Goal: Task Accomplishment & Management: Manage account settings

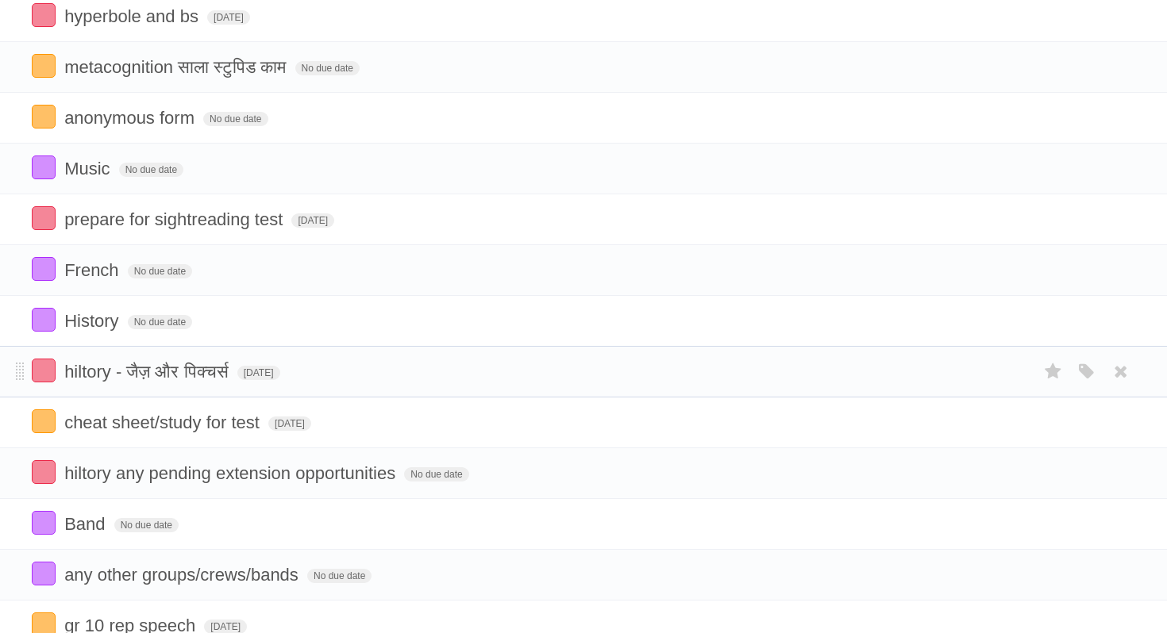
scroll to position [194, 0]
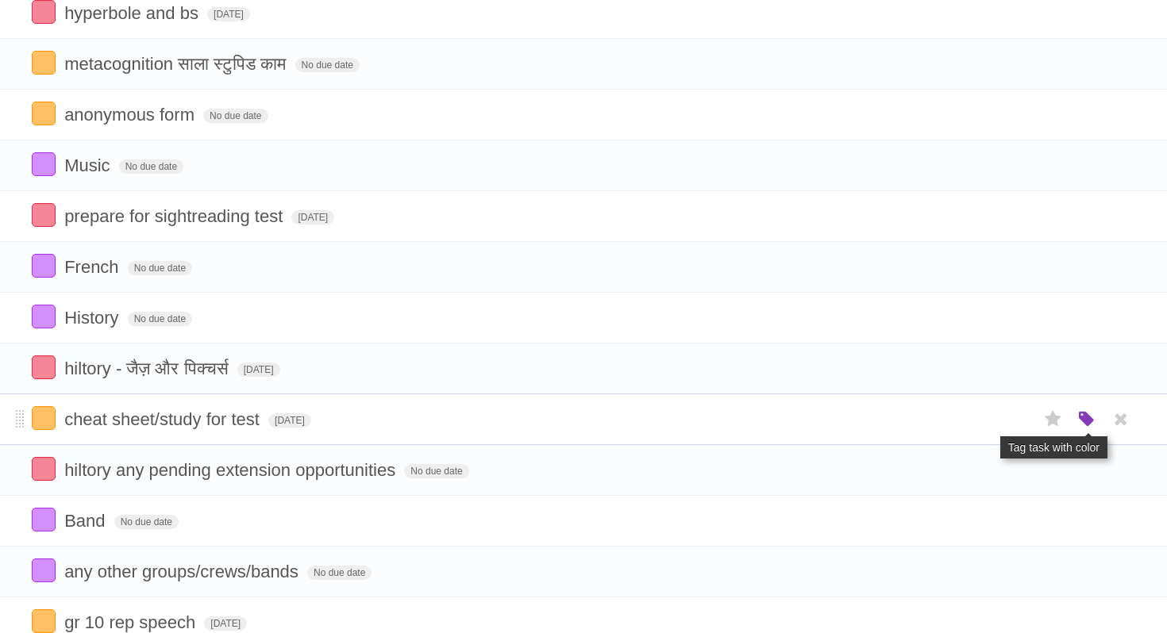
click at [1095, 430] on icon "button" at bounding box center [1086, 419] width 22 height 21
click at [933, 426] on label "Red" at bounding box center [931, 418] width 17 height 17
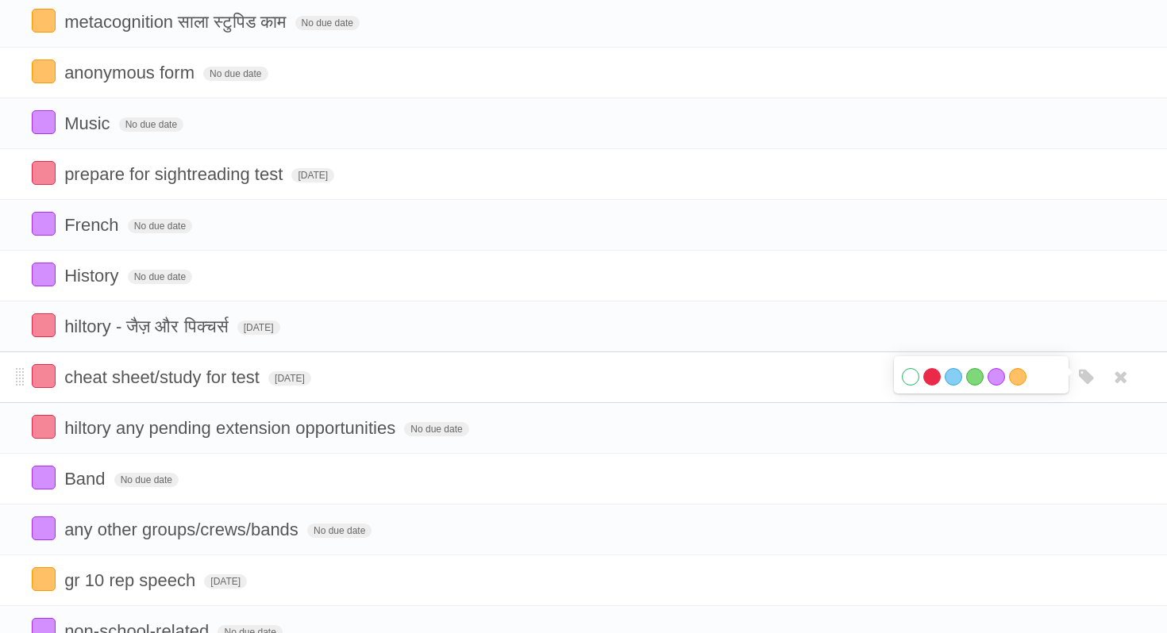
scroll to position [237, 0]
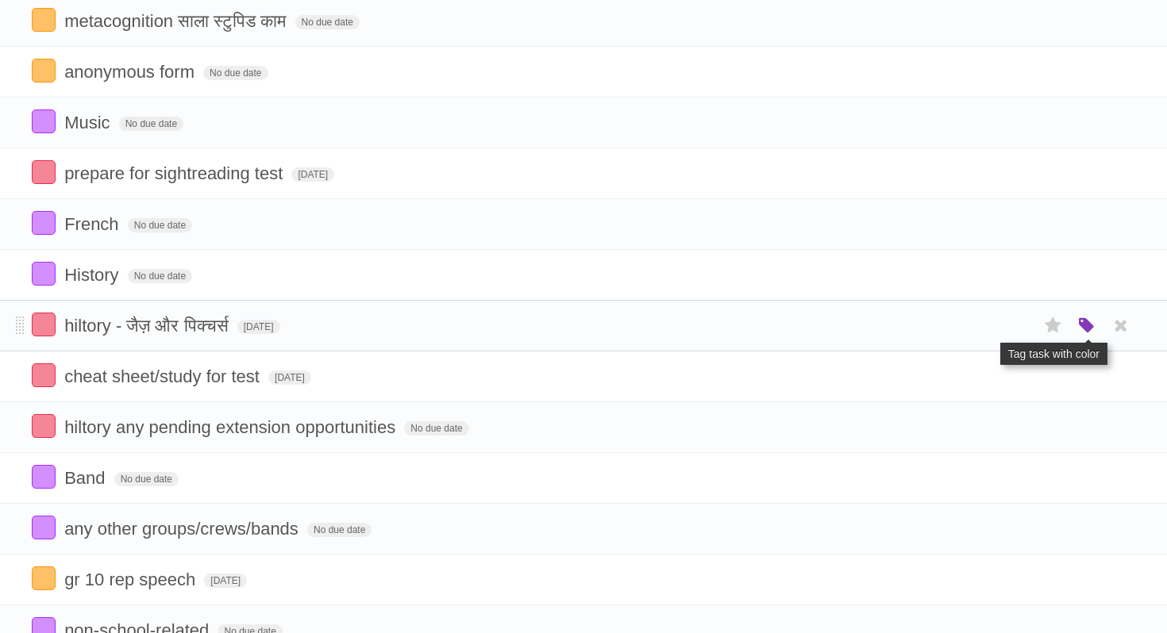
click at [1092, 336] on icon "button" at bounding box center [1086, 326] width 22 height 21
click at [951, 330] on label "Blue" at bounding box center [952, 325] width 17 height 17
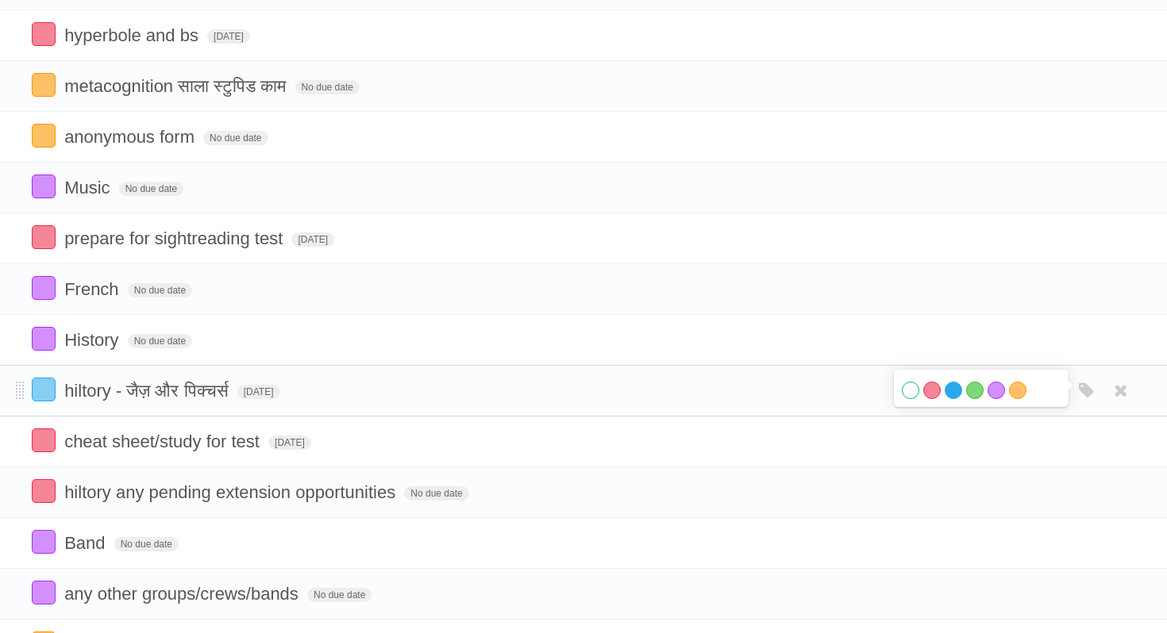
scroll to position [0, 0]
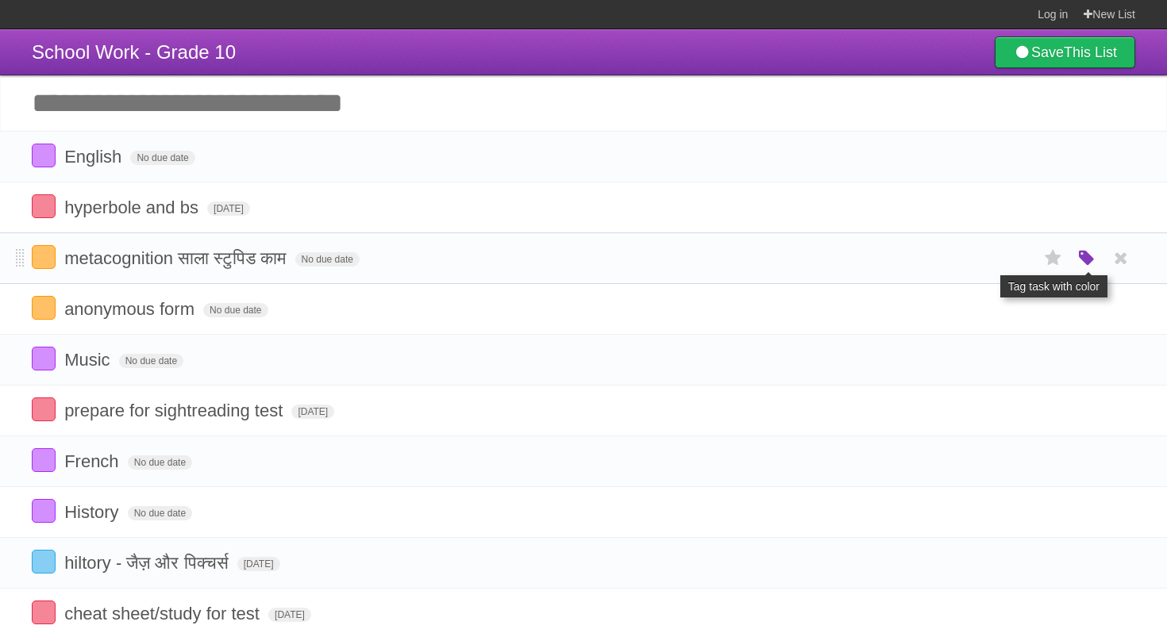
click at [1082, 269] on icon "button" at bounding box center [1086, 258] width 22 height 21
click at [949, 267] on label "Blue" at bounding box center [952, 257] width 17 height 17
click at [51, 314] on label at bounding box center [44, 308] width 24 height 24
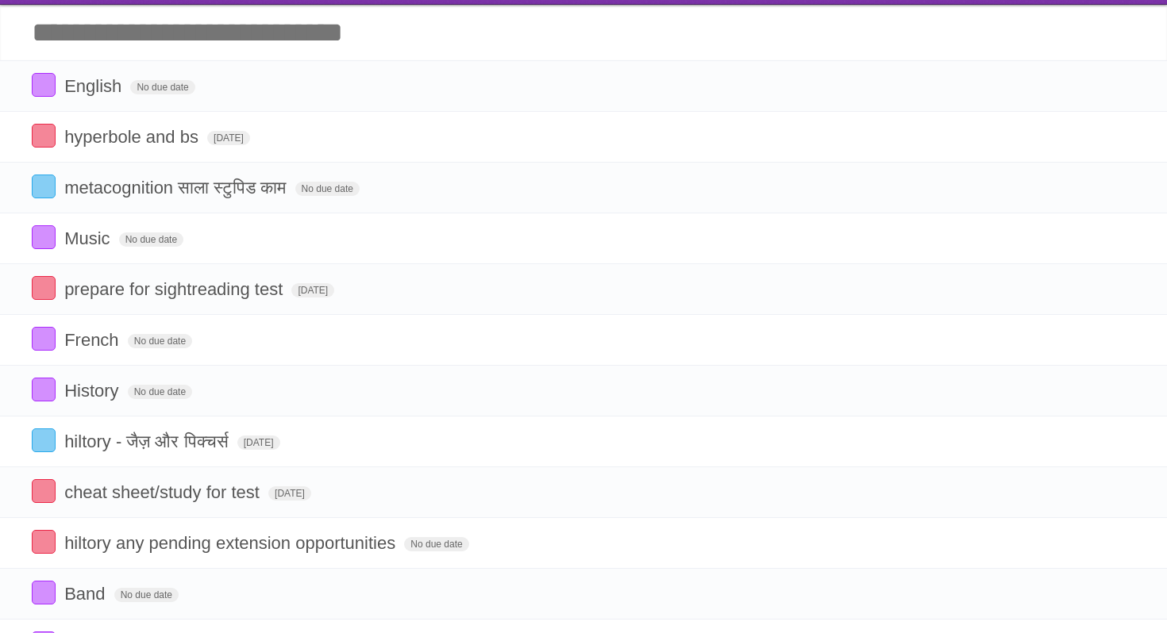
scroll to position [352, 0]
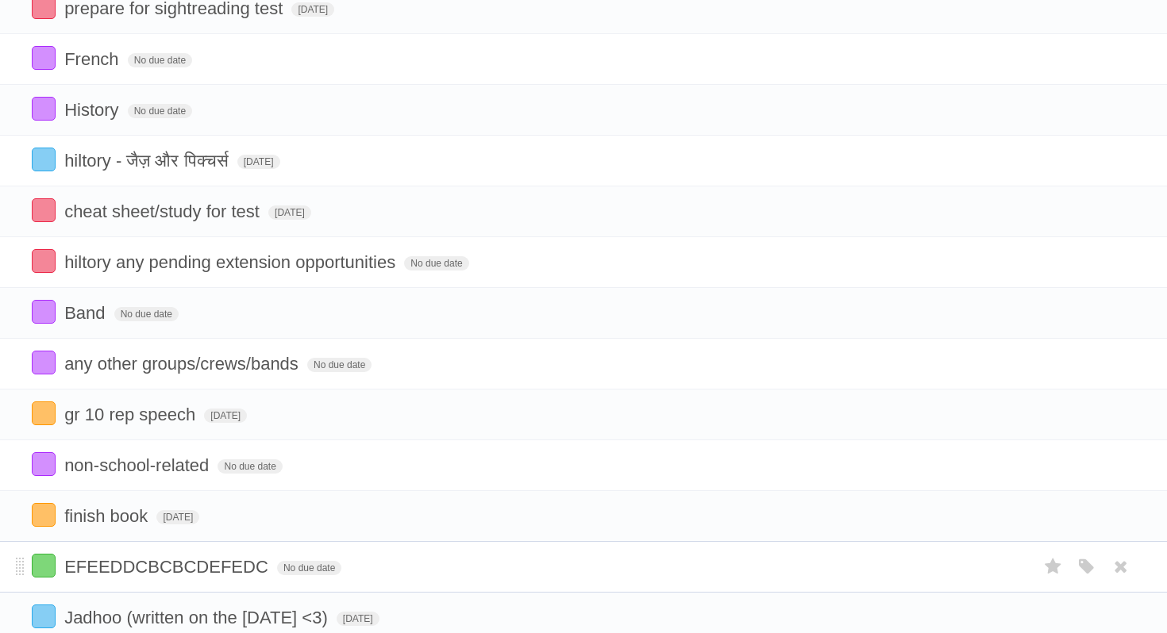
click at [233, 577] on span "EFEEDDCBCBCDEFEDC" at bounding box center [168, 567] width 208 height 20
click at [211, 579] on input "**********" at bounding box center [139, 568] width 150 height 21
type input "**********"
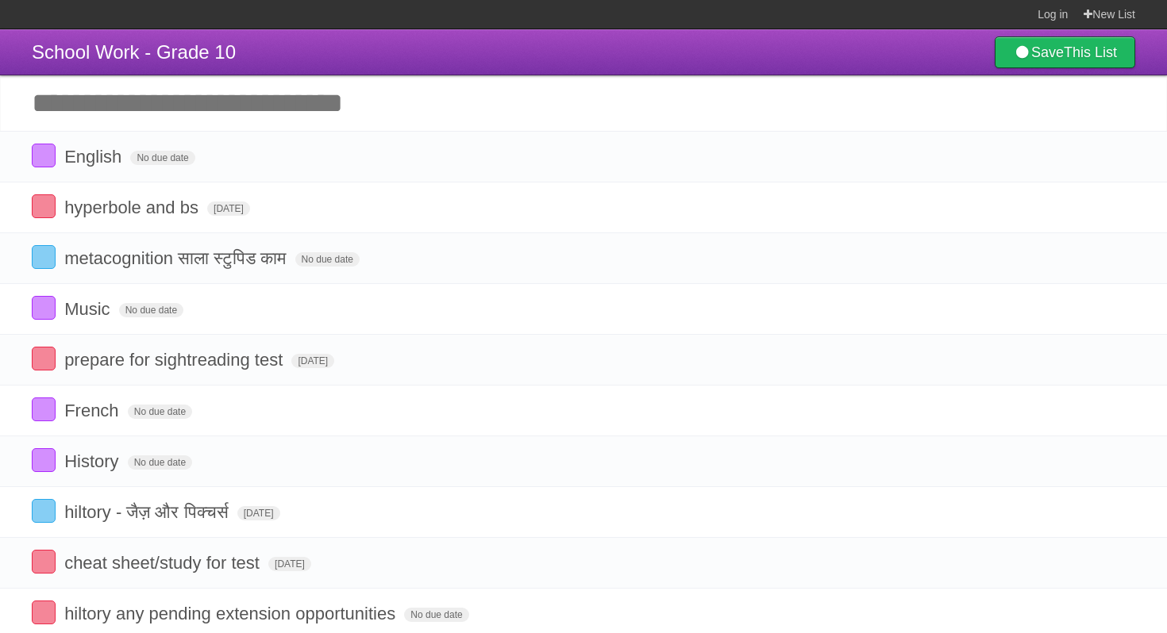
click at [346, 111] on input "Add another task" at bounding box center [583, 103] width 1167 height 56
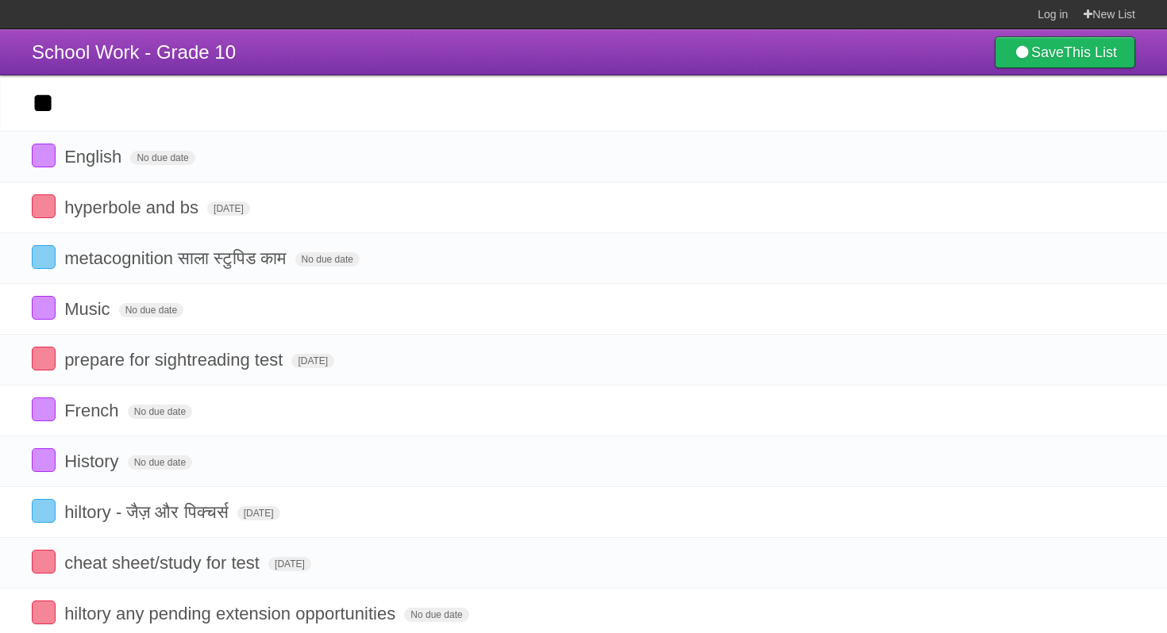
type input "*"
type input "**********"
click input "*********" at bounding box center [0, 0] width 0 height 0
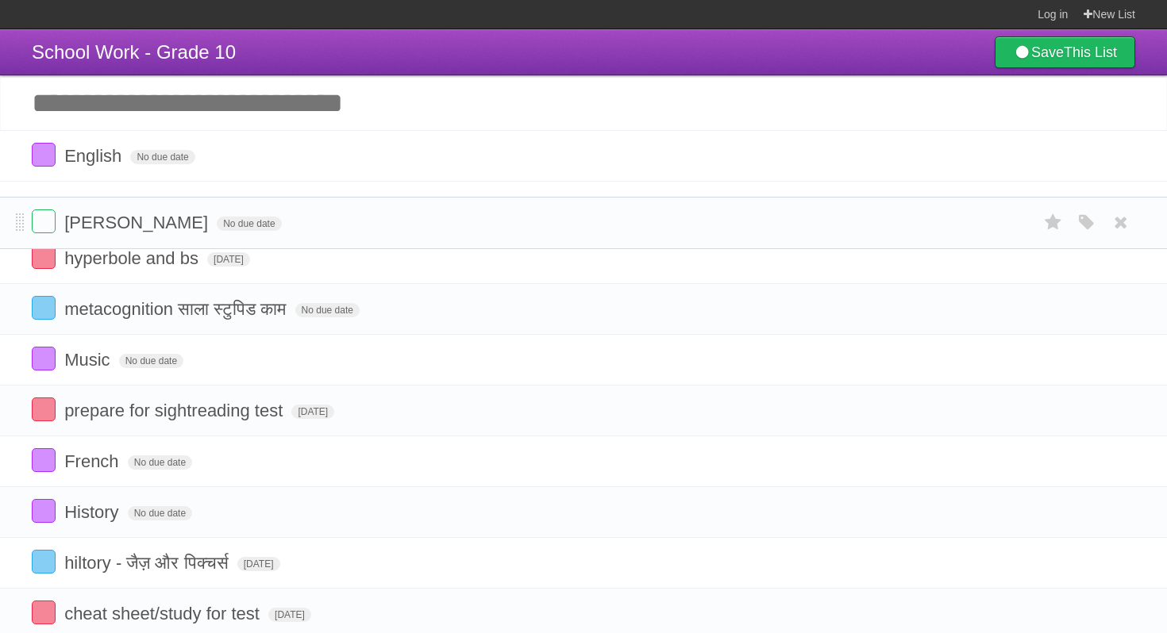
drag, startPoint x: 20, startPoint y: 156, endPoint x: 13, endPoint y: 206, distance: 50.4
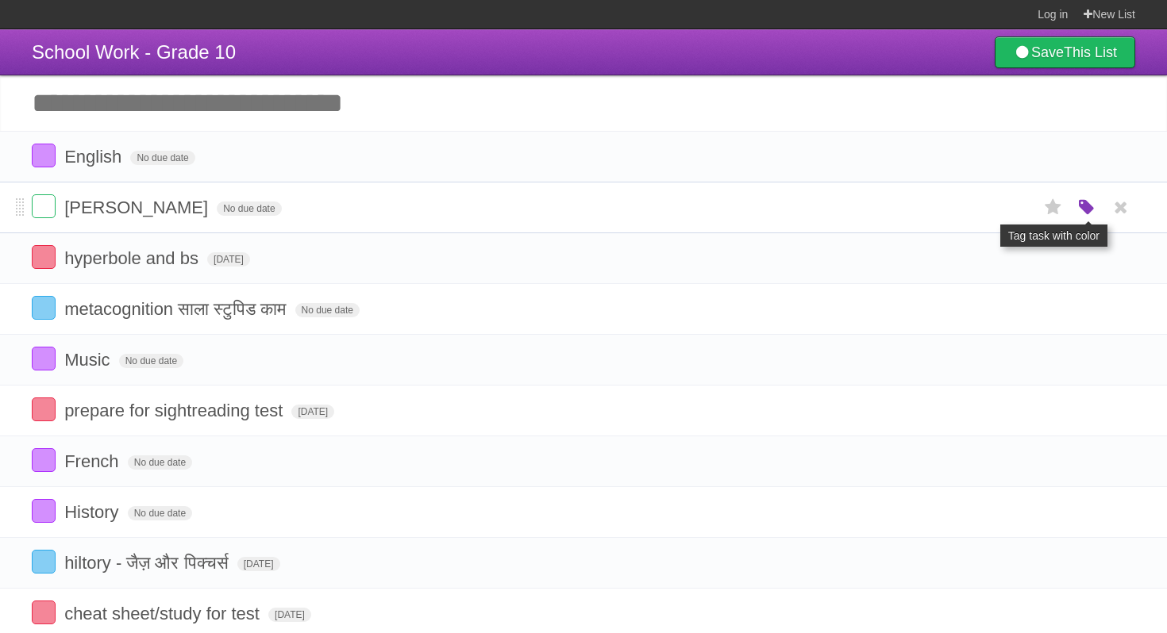
click at [1088, 214] on icon "button" at bounding box center [1086, 208] width 22 height 21
click at [931, 213] on label "Red" at bounding box center [931, 206] width 17 height 17
click at [49, 413] on label at bounding box center [44, 410] width 24 height 24
